Goal: Download file/media

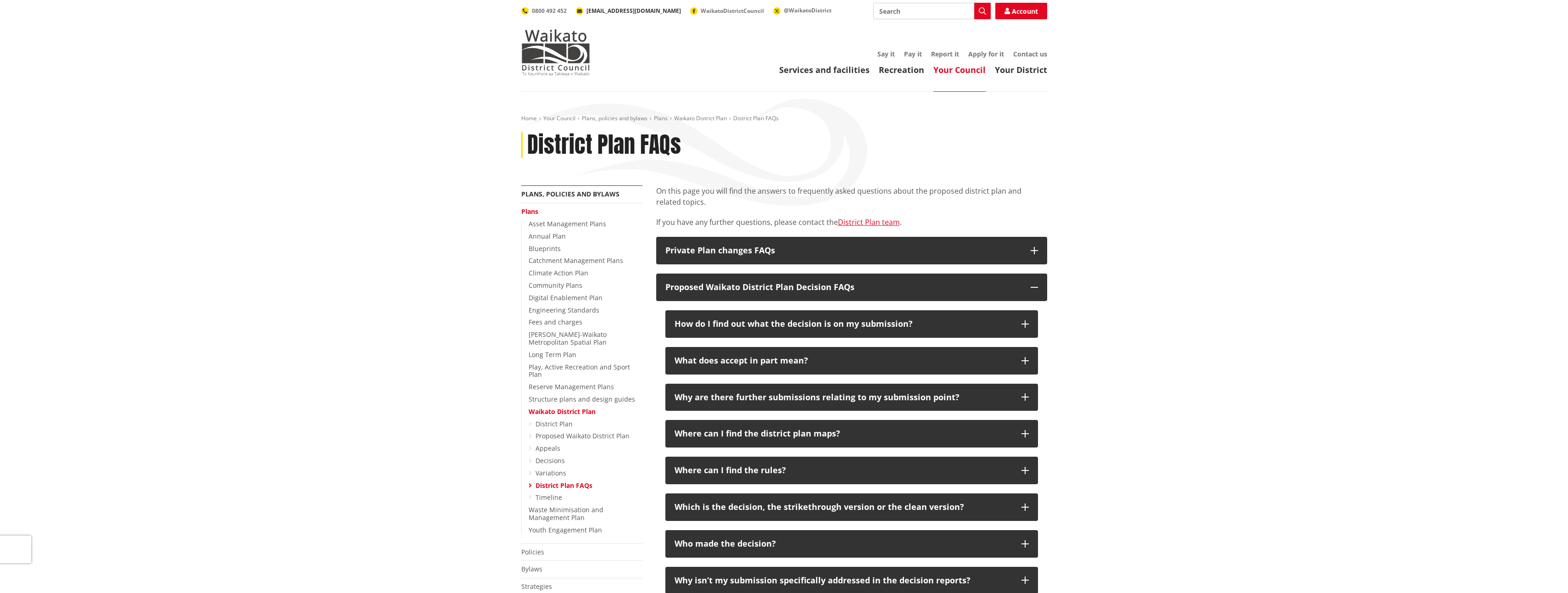
click at [619, 10] on span "[EMAIL_ADDRESS][DOMAIN_NAME]" at bounding box center [633, 10] width 94 height 8
click at [1024, 72] on link "Your District" at bounding box center [1021, 70] width 52 height 11
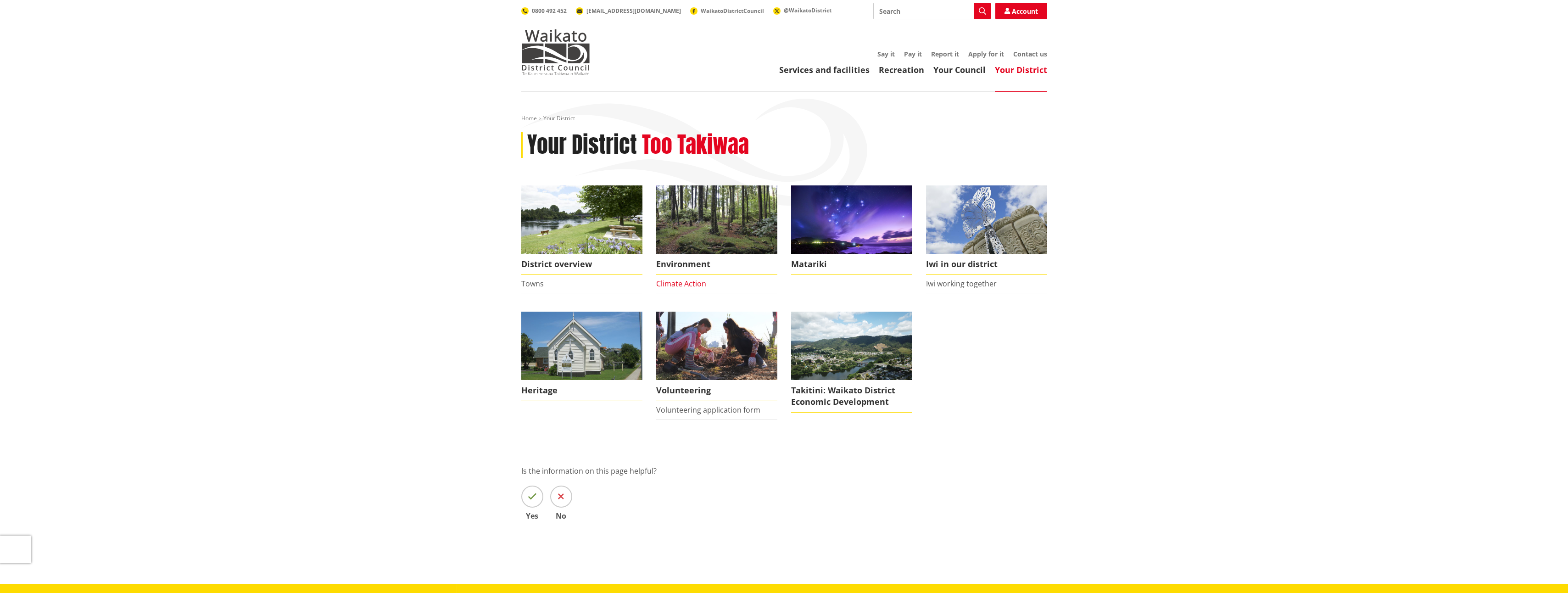
click at [695, 284] on link "Climate Action" at bounding box center [681, 284] width 50 height 10
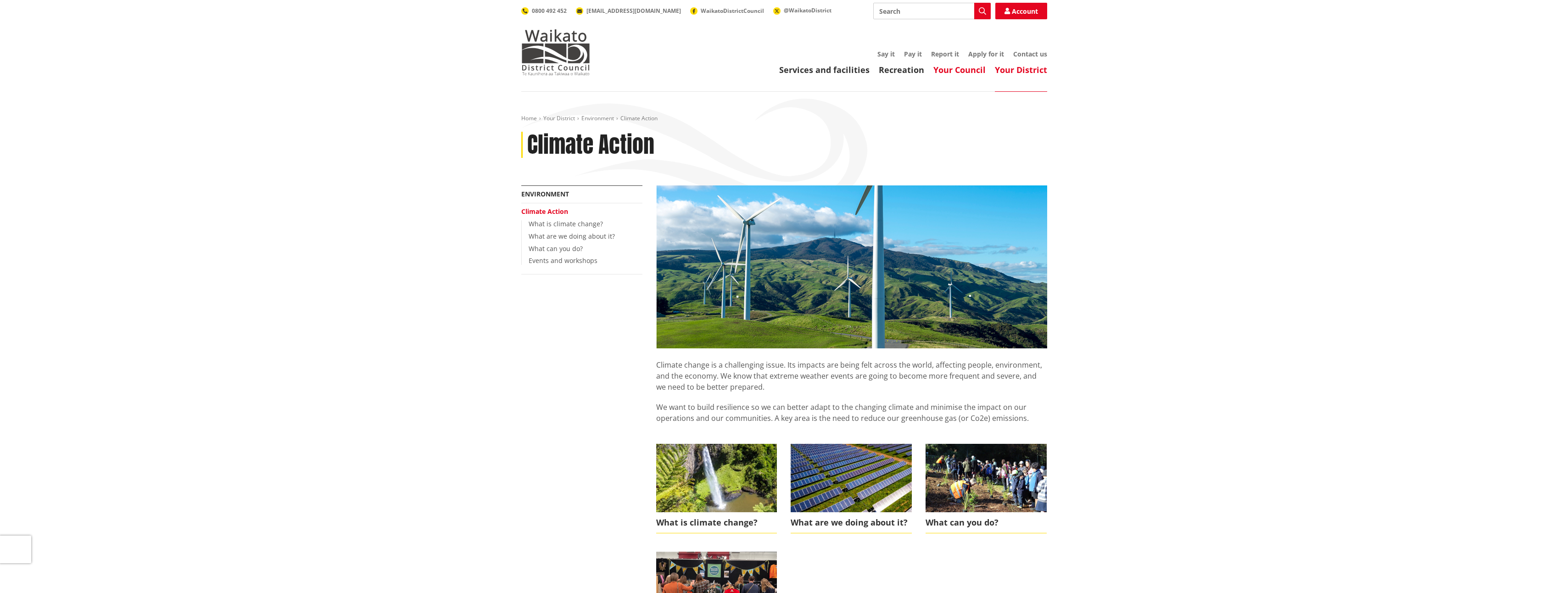
click at [964, 72] on link "Your Council" at bounding box center [959, 70] width 52 height 11
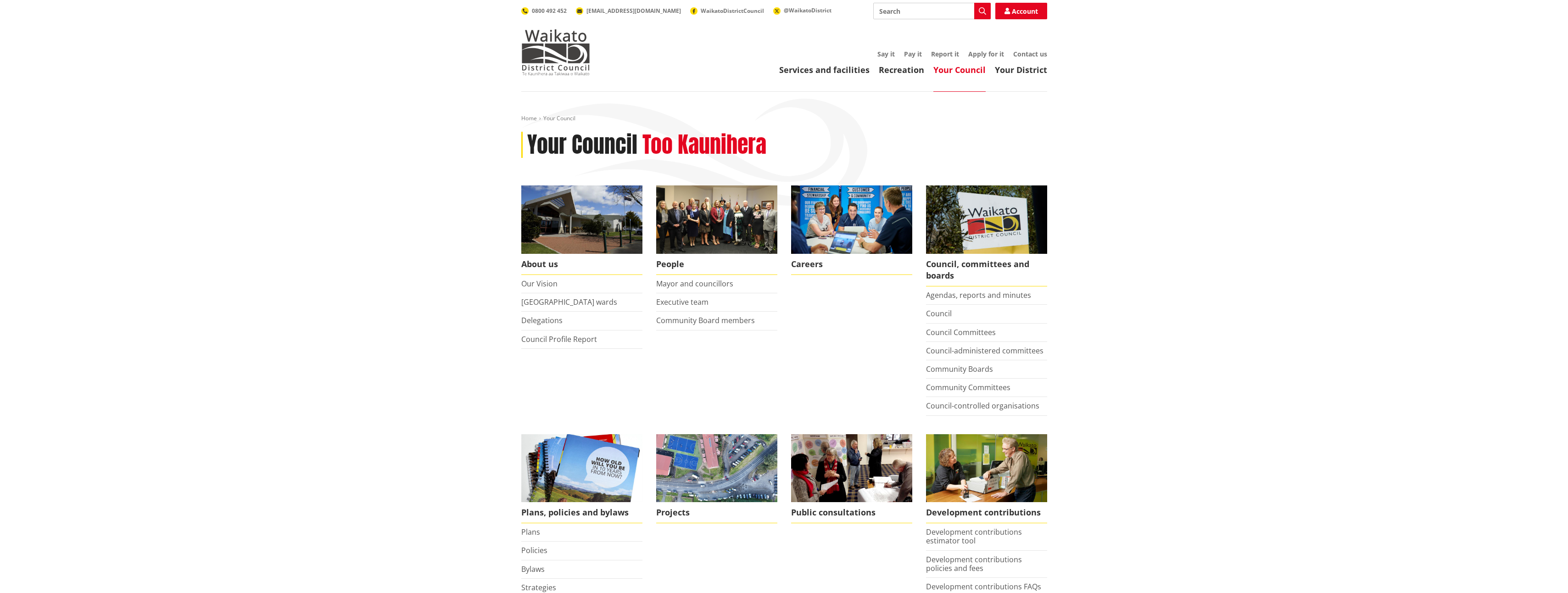
click at [889, 12] on input "Search" at bounding box center [932, 11] width 117 height 16
type input "flooding"
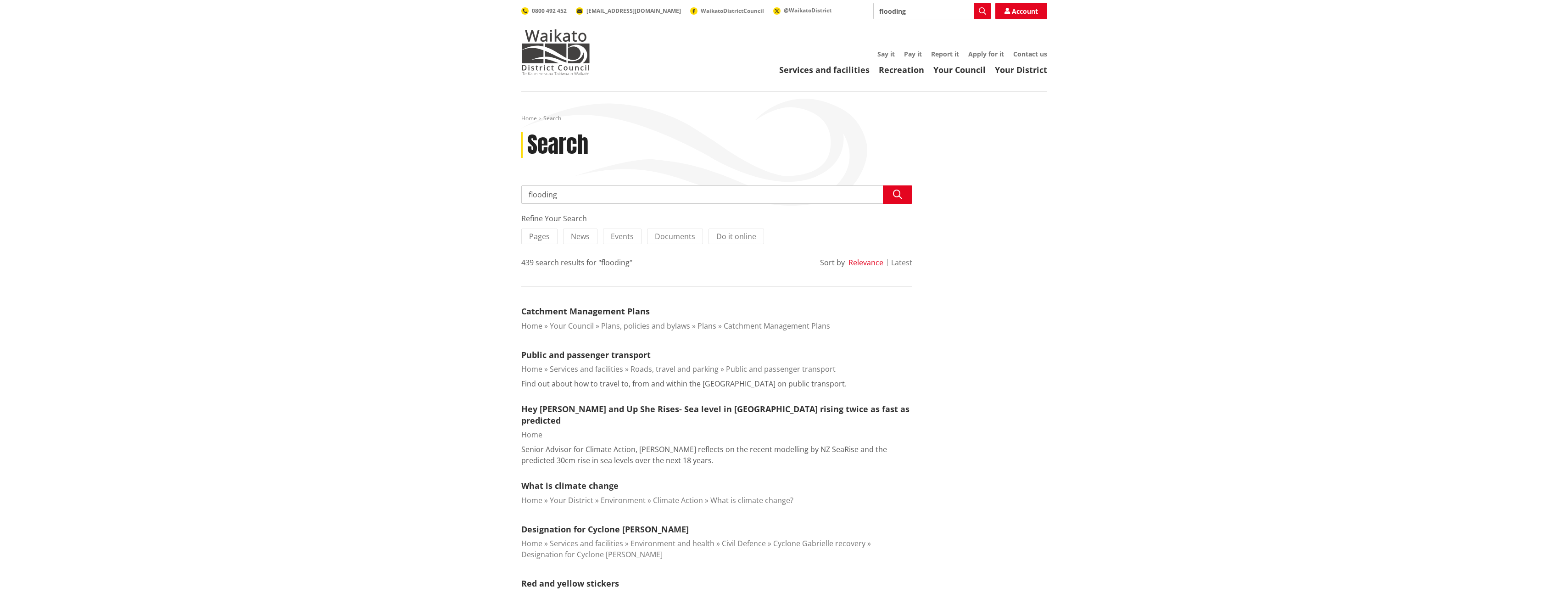
click at [985, 12] on icon "button" at bounding box center [982, 11] width 7 height 7
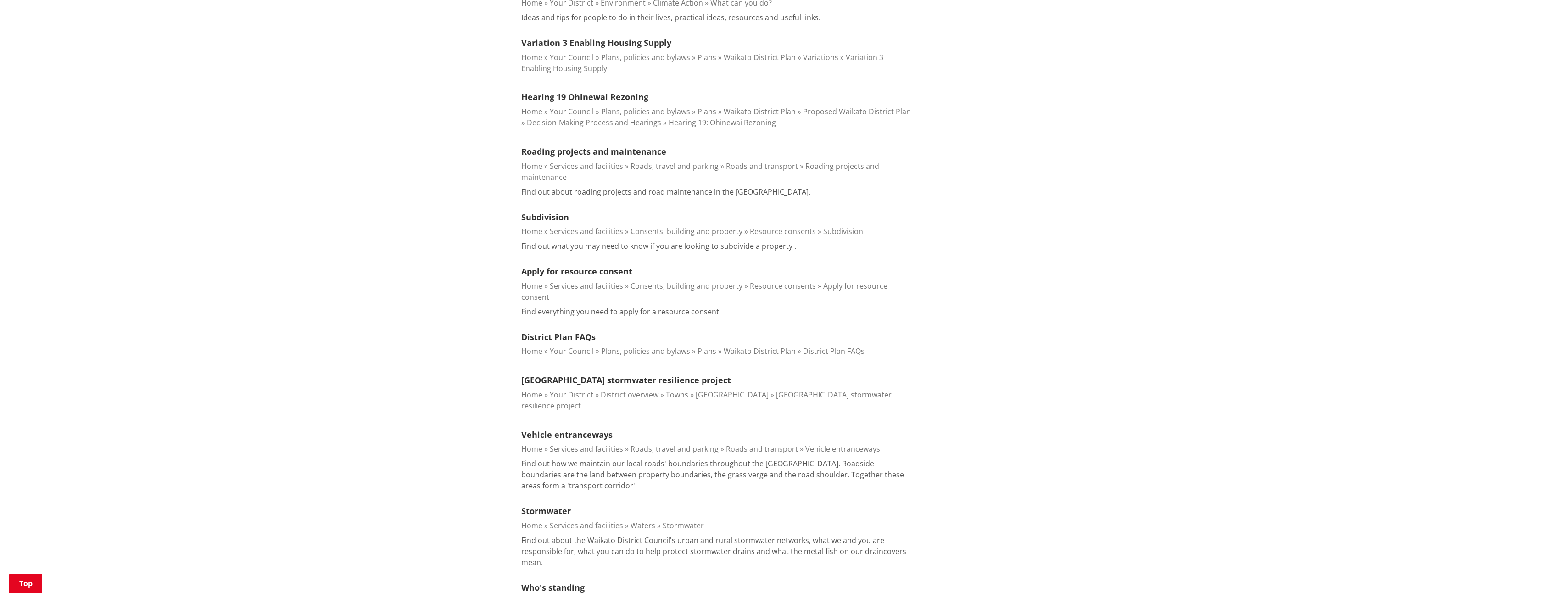
scroll to position [642, 0]
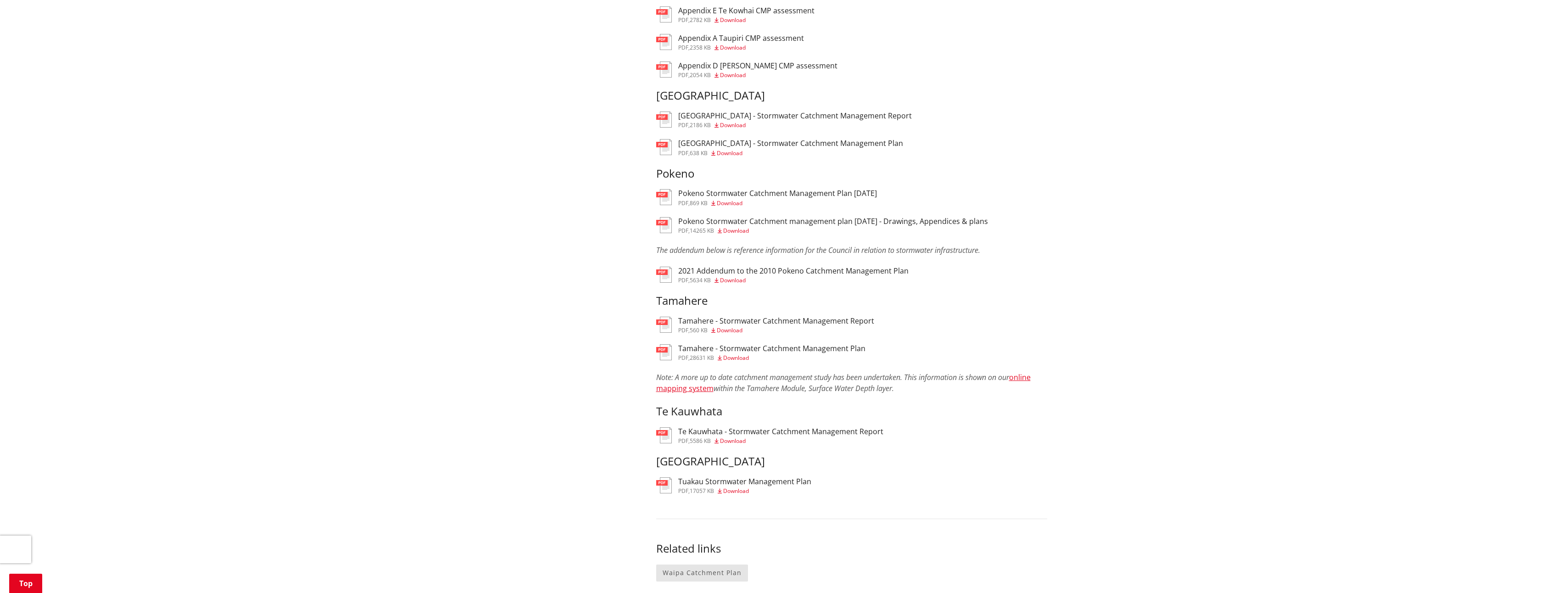
scroll to position [642, 0]
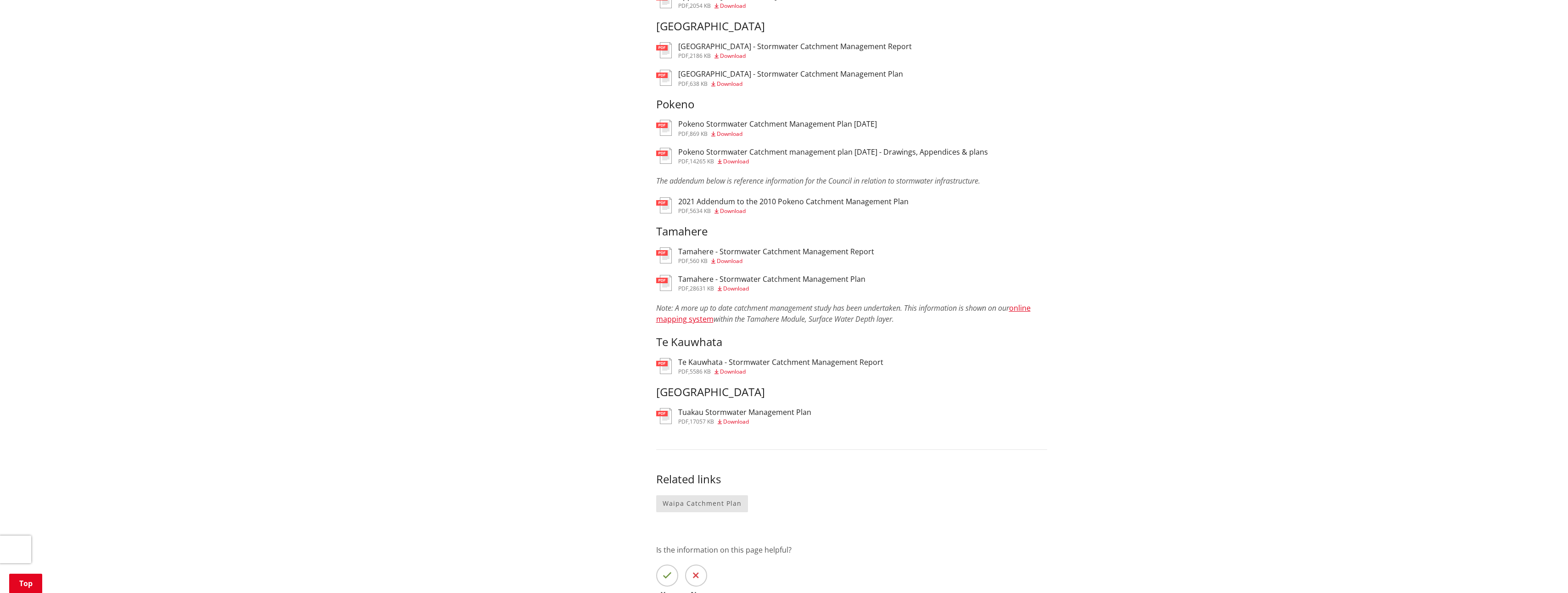
click at [724, 373] on span "Download" at bounding box center [733, 371] width 26 height 8
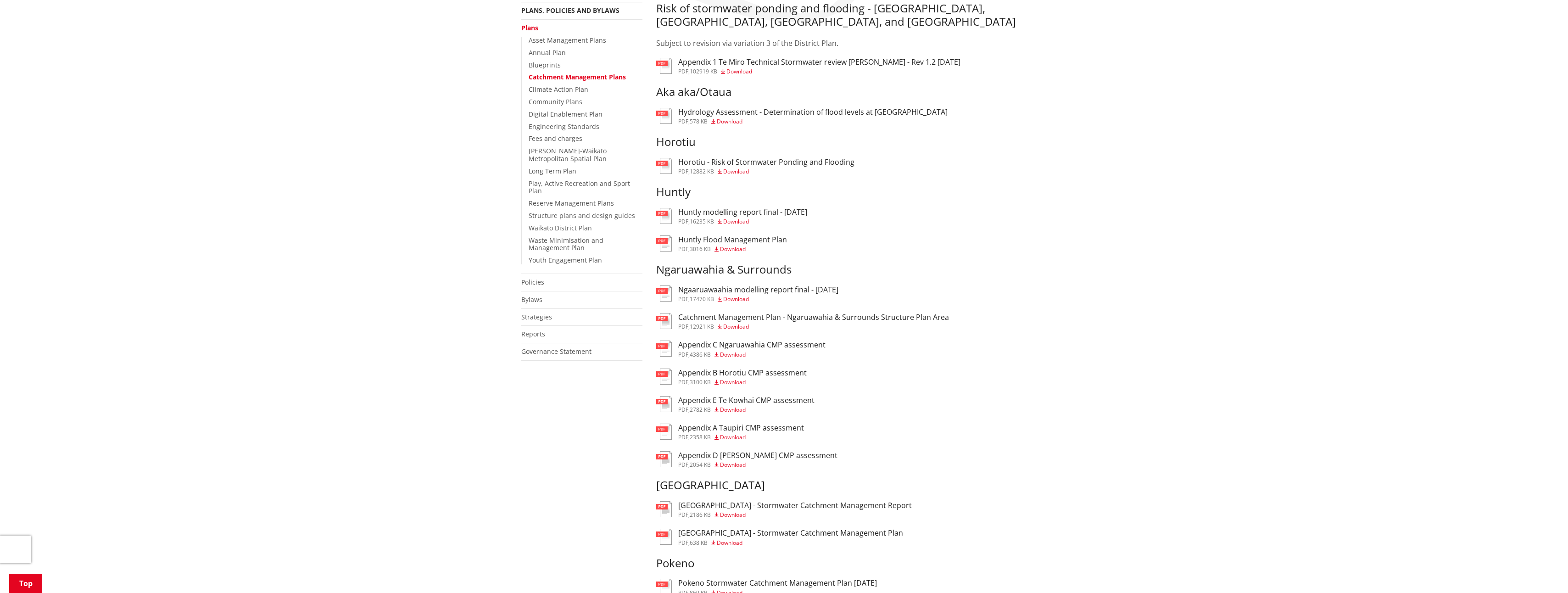
scroll to position [46, 0]
